Goal: Find specific page/section: Find specific page/section

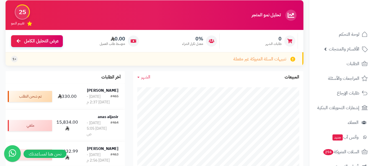
scroll to position [33, 0]
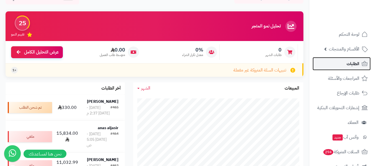
click at [349, 64] on span "الطلبات" at bounding box center [352, 64] width 13 height 8
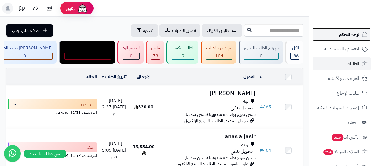
click at [353, 34] on span "لوحة التحكم" at bounding box center [349, 34] width 20 height 8
